Goal: Transaction & Acquisition: Book appointment/travel/reservation

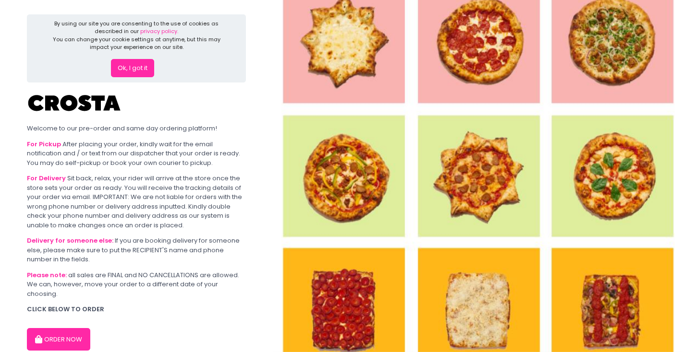
click at [66, 334] on button "ORDER NOW" at bounding box center [58, 339] width 63 height 23
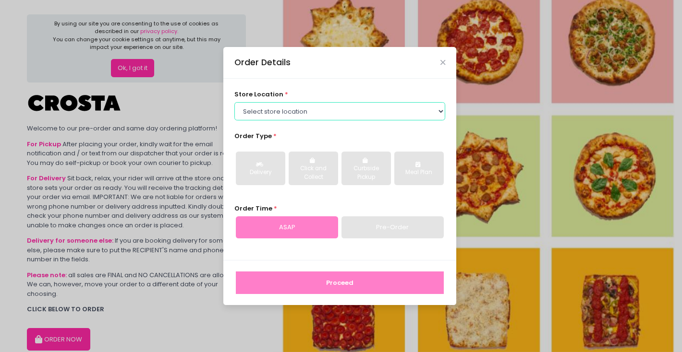
click at [376, 108] on select "Select store location [PERSON_NAME] Pizza - [PERSON_NAME] Pizza - [GEOGRAPHIC_D…" at bounding box center [339, 111] width 211 height 18
select select "5fabb2e53664a8677beaeb89"
click at [234, 102] on select "Select store location [PERSON_NAME] Pizza - [PERSON_NAME] Pizza - [GEOGRAPHIC_D…" at bounding box center [339, 111] width 211 height 18
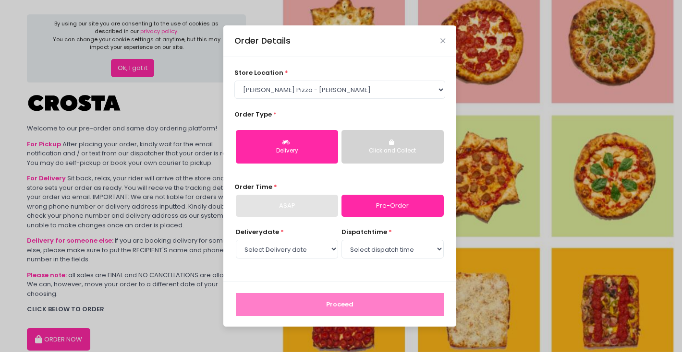
click at [311, 146] on button "Delivery" at bounding box center [287, 147] width 102 height 34
click at [326, 215] on div "ASAP" at bounding box center [287, 206] width 102 height 22
click at [316, 207] on div "ASAP" at bounding box center [287, 206] width 102 height 22
click at [401, 212] on link "Pre-Order" at bounding box center [392, 206] width 102 height 22
click at [323, 243] on select "Select Delivery date [DATE] [DATE]" at bounding box center [287, 249] width 102 height 18
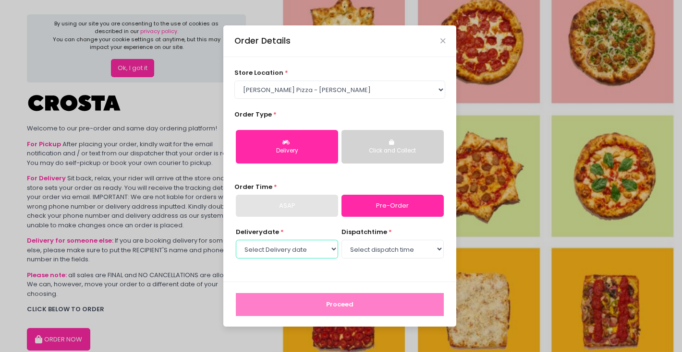
select select "[DATE]"
click at [236, 240] on select "Select Delivery date [DATE] [DATE]" at bounding box center [287, 249] width 102 height 18
click at [381, 248] on select "Select dispatch time 12:00 PM - 12:30 PM 12:30 PM - 01:00 PM 01:00 PM - 01:30 P…" at bounding box center [392, 249] width 102 height 18
select select "12:00"
click at [341, 240] on select "Select dispatch time 12:00 PM - 12:30 PM 12:30 PM - 01:00 PM 01:00 PM - 01:30 P…" at bounding box center [392, 249] width 102 height 18
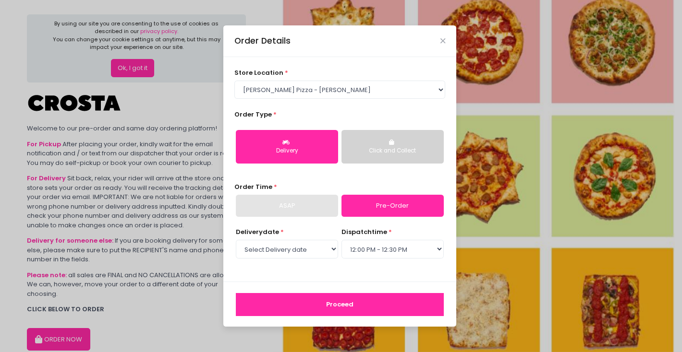
click at [339, 307] on button "Proceed" at bounding box center [340, 304] width 208 height 23
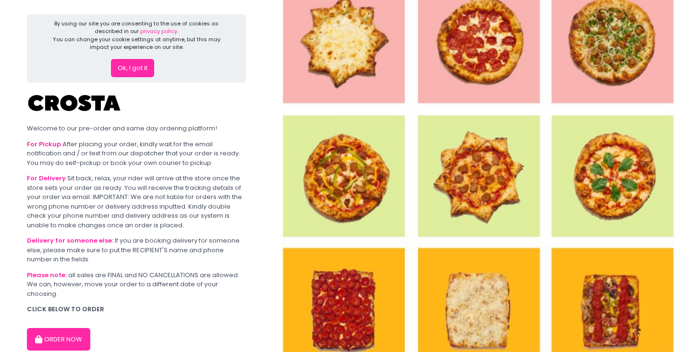
click at [51, 347] on button "ORDER NOW" at bounding box center [58, 339] width 63 height 23
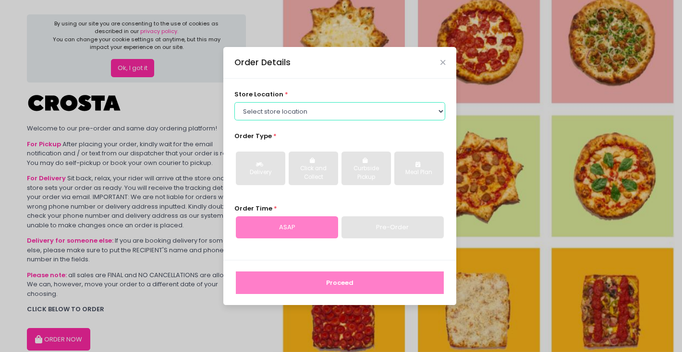
click at [287, 115] on select "Select store location [PERSON_NAME] Pizza - [PERSON_NAME] Pizza - [GEOGRAPHIC_D…" at bounding box center [339, 111] width 211 height 18
select select "65090bae48156caed44a5eb4"
click at [234, 102] on select "Select store location [PERSON_NAME] Pizza - [PERSON_NAME] Pizza - [GEOGRAPHIC_D…" at bounding box center [339, 111] width 211 height 18
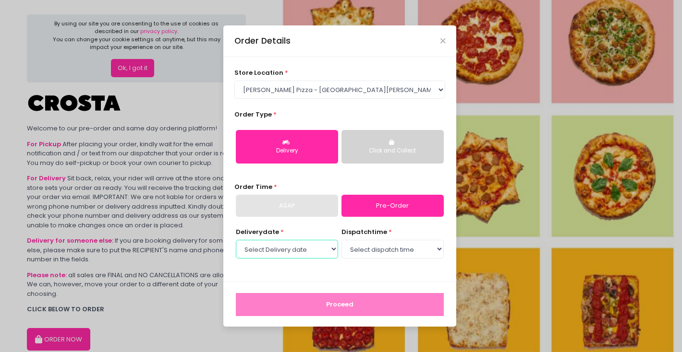
click at [315, 252] on select "Select Delivery date Tuesday, Sep 2nd Wednesday, Sep 3rd Thursday, Sep 4th Frid…" at bounding box center [287, 249] width 102 height 18
select select "[DATE]"
click at [236, 240] on select "Select Delivery date Tuesday, Sep 2nd Wednesday, Sep 3rd Thursday, Sep 4th Frid…" at bounding box center [287, 249] width 102 height 18
click at [381, 248] on select "Select dispatch time 12:00 PM - 12:30 PM 12:30 PM - 01:00 PM 01:00 PM - 01:30 P…" at bounding box center [392, 249] width 102 height 18
select select "12:30"
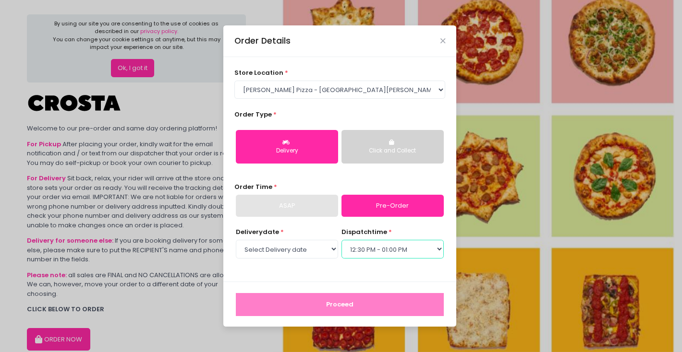
click at [341, 240] on select "Select dispatch time 12:00 PM - 12:30 PM 12:30 PM - 01:00 PM 01:00 PM - 01:30 P…" at bounding box center [392, 249] width 102 height 18
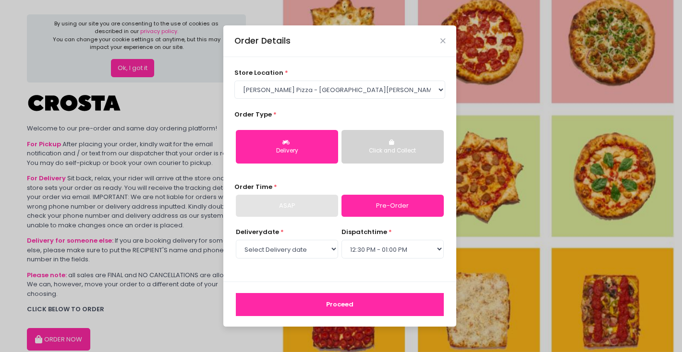
click at [352, 304] on button "Proceed" at bounding box center [340, 304] width 208 height 23
